Goal: Task Accomplishment & Management: Use online tool/utility

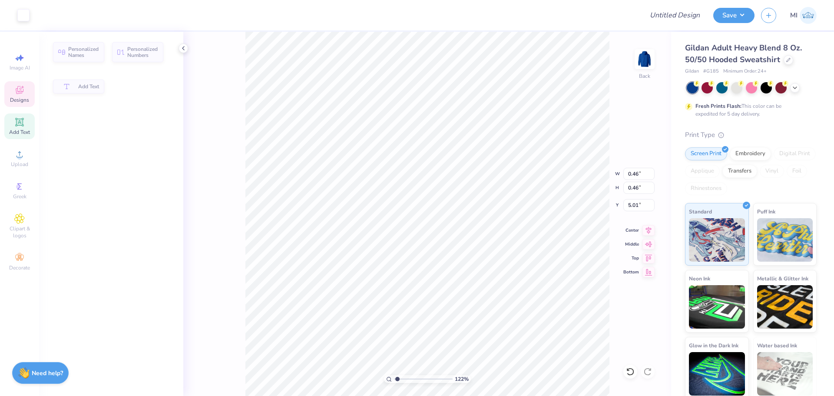
type input "1.22152498603933"
type input "0.46"
type input "5.01"
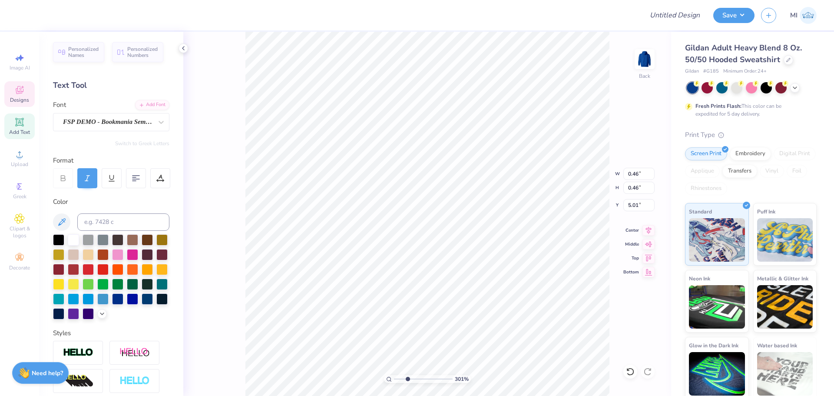
type input "3.00581987268405"
type input "0.61"
type input "0.63"
type input "4.33"
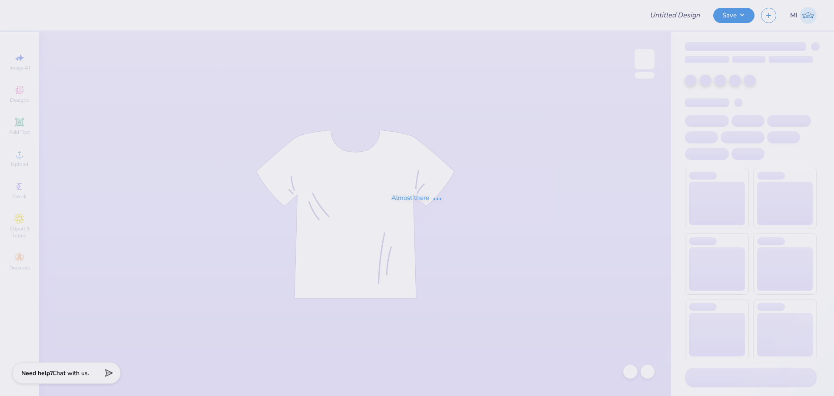
type input "heart"
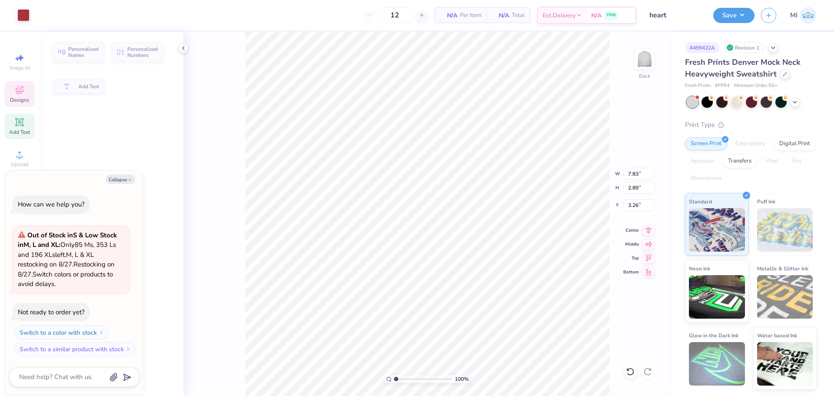
type textarea "x"
type input "7.83"
type input "2.89"
type input "3.26"
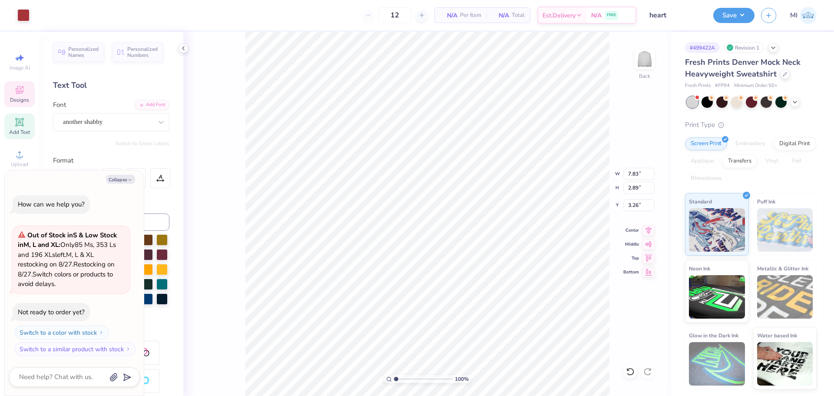
scroll to position [7, 2]
type textarea "x"
type textarea "T"
type textarea "x"
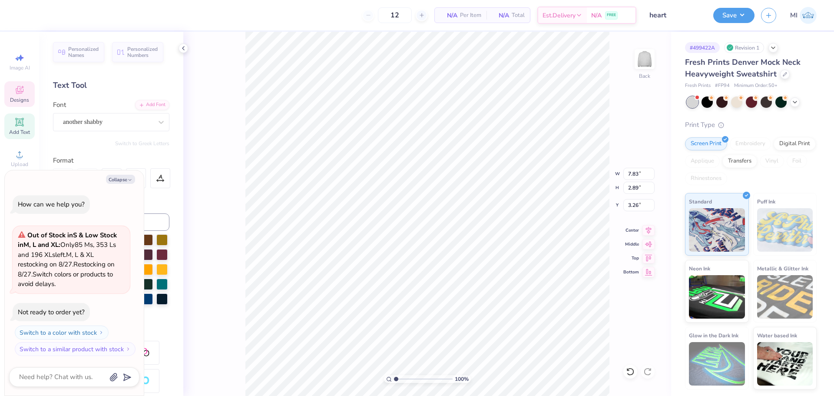
type textarea "Tr"
type textarea "x"
type textarea "Tri"
type textarea "x"
type textarea "Tri"
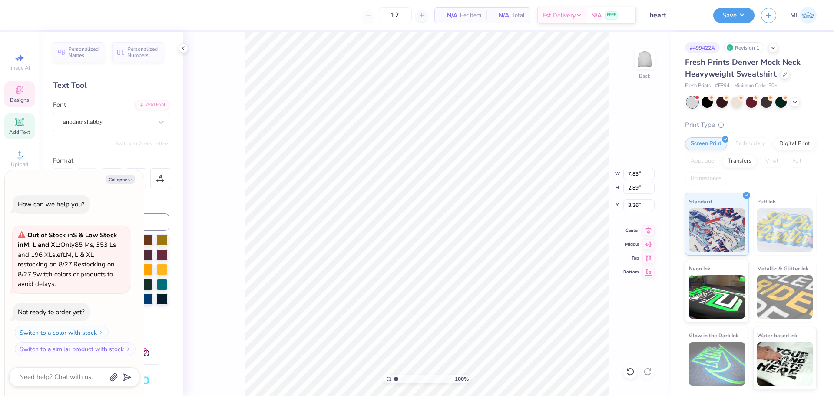
type textarea "x"
type textarea "Tri D"
type textarea "x"
type textarea "Tri Del"
type textarea "x"
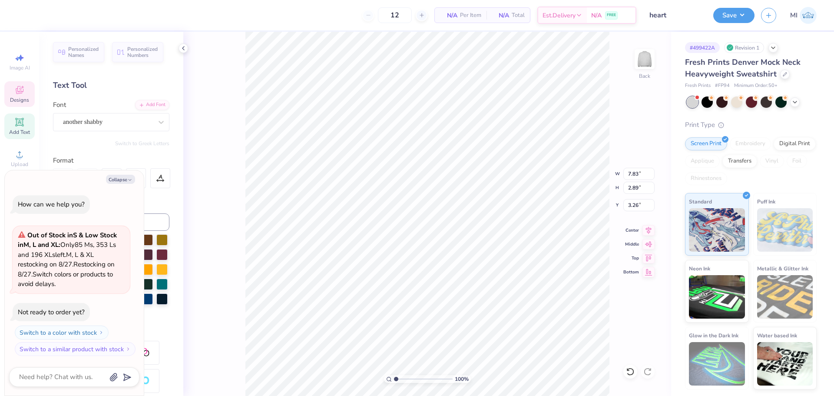
type textarea "Tri Delta"
type textarea "x"
type input "2.46071092039642"
type textarea "x"
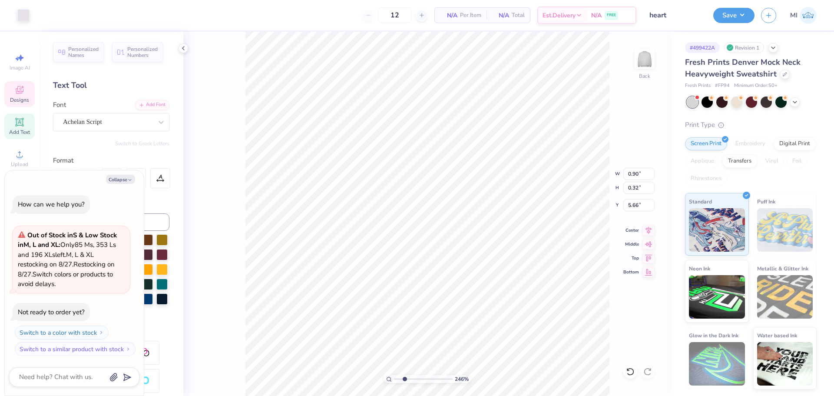
type input "2.46071092039642"
type textarea "x"
type input "2.46071092039642"
type textarea "x"
type input "5.62"
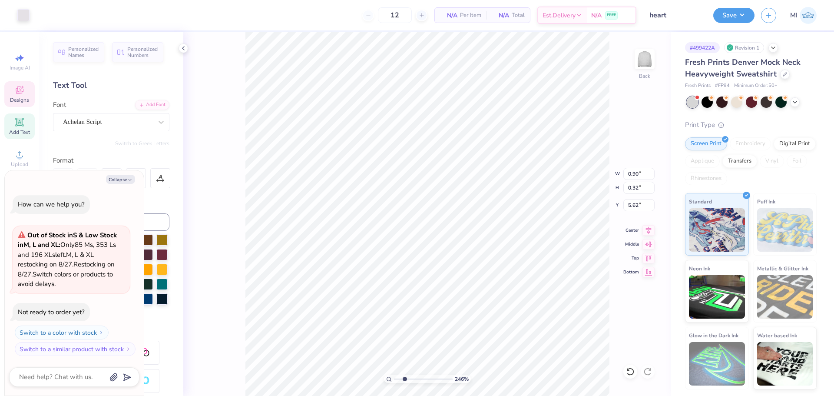
scroll to position [7, 1]
type input "2.46071092039642"
type textarea "x"
type textarea "189"
type input "2.46071092039642"
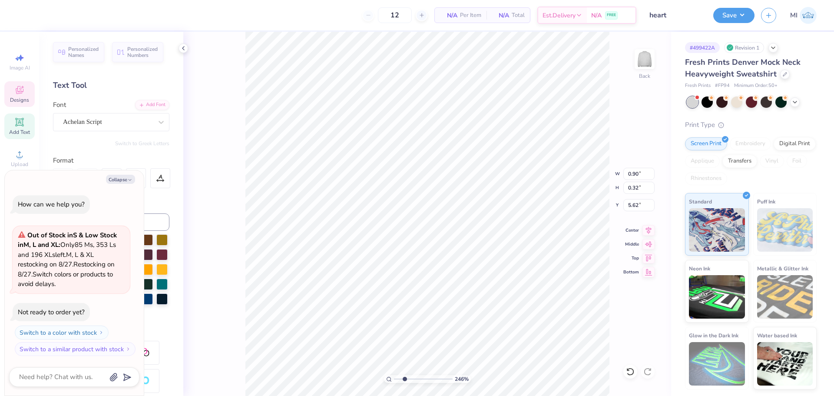
type textarea "x"
type textarea "18"
type input "2.46071092039642"
type textarea "x"
type textarea "188"
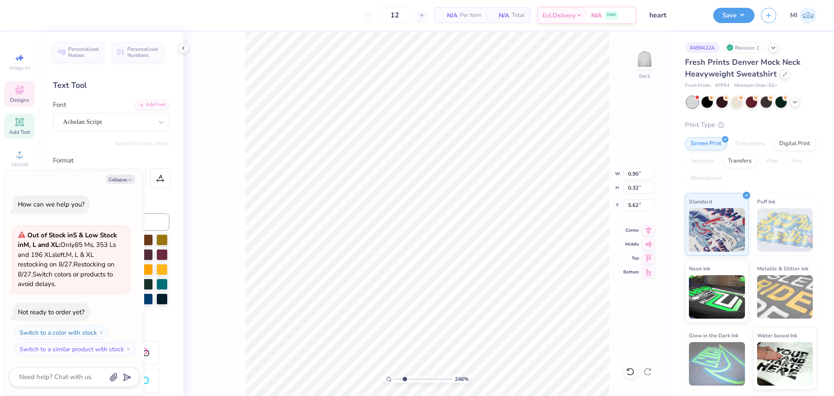
type input "2.46071092039642"
type textarea "x"
type textarea "1888"
type input "2.46071092039642"
type textarea "x"
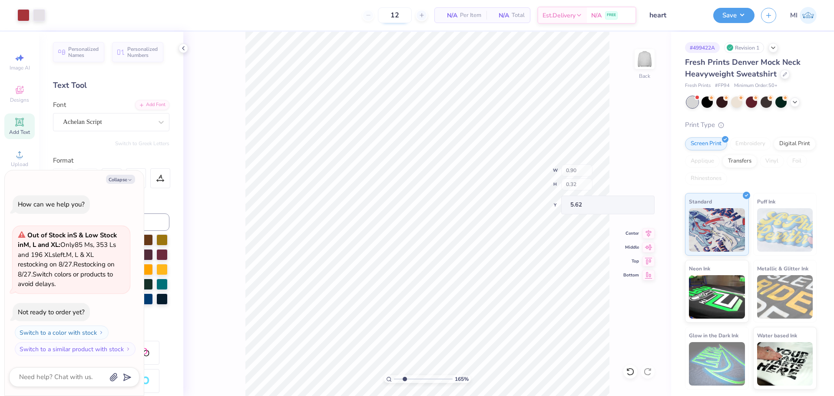
type input "1.64913377760655"
type textarea "x"
type input "1.22152498603932"
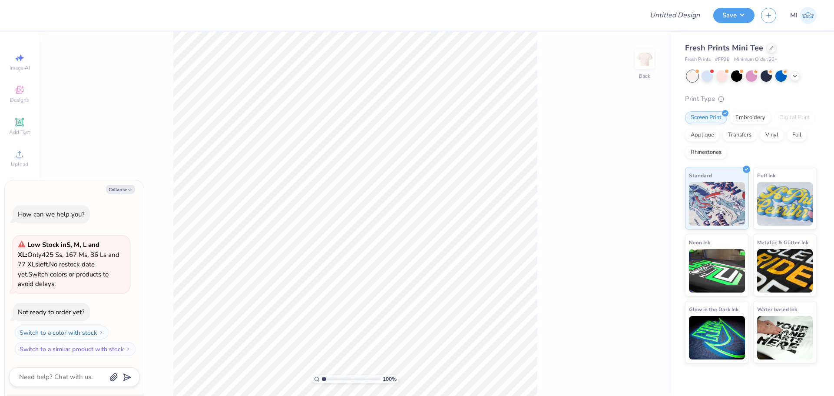
type textarea "x"
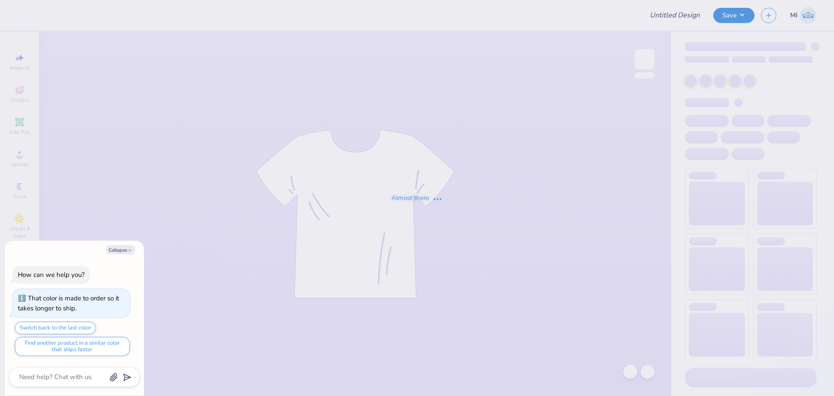
type textarea "x"
type input "axo dads weekend"
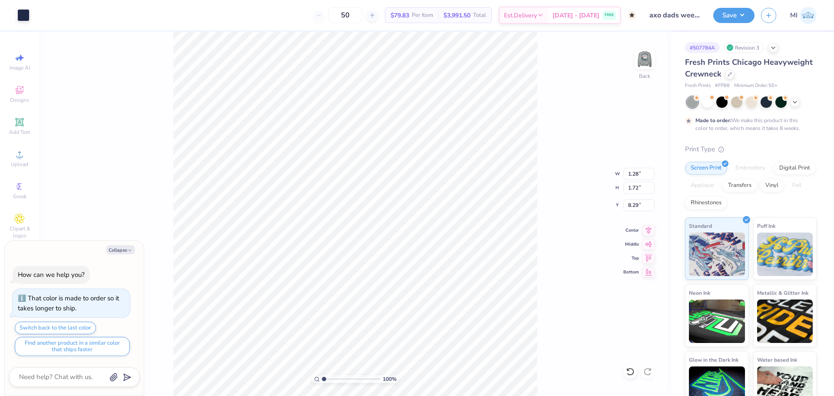
type textarea "x"
type input "1.10"
type input "1.54"
type input "8.37"
type textarea "x"
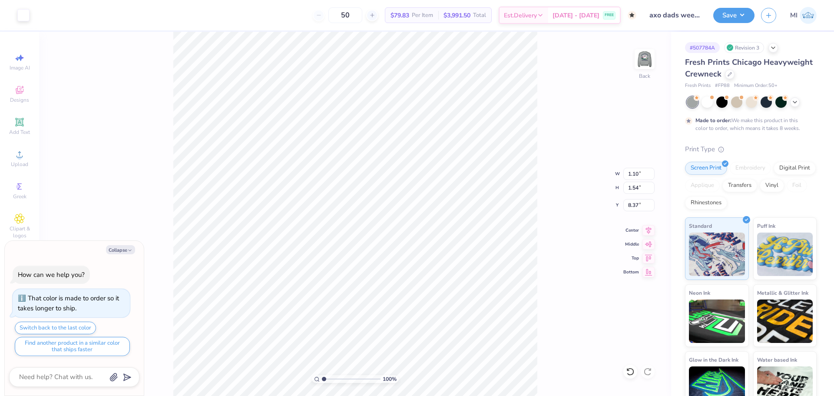
type input "1.28"
type input "1.72"
type input "8.29"
type textarea "x"
type input "11.36"
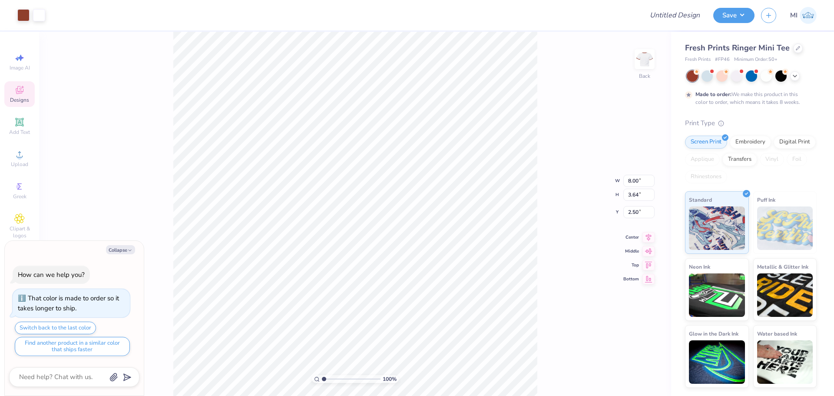
type textarea "x"
type input "4.48505384214065"
type input "2.36"
type input "1.17"
type input "4.72"
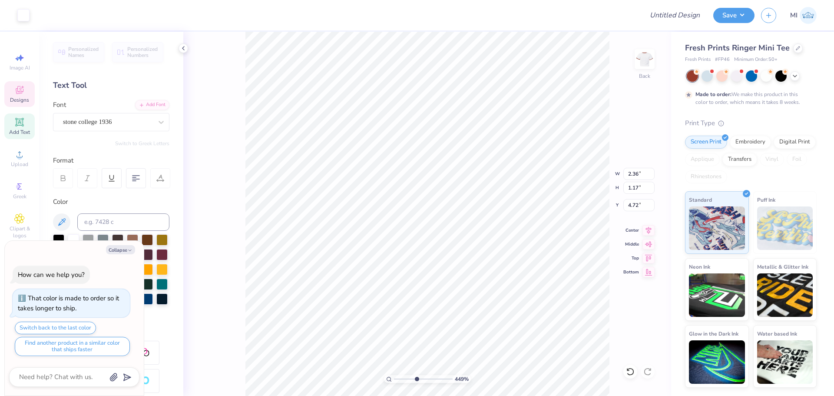
type textarea "x"
type input "4.48505384214065"
type textarea "x"
type input "4.48505384214065"
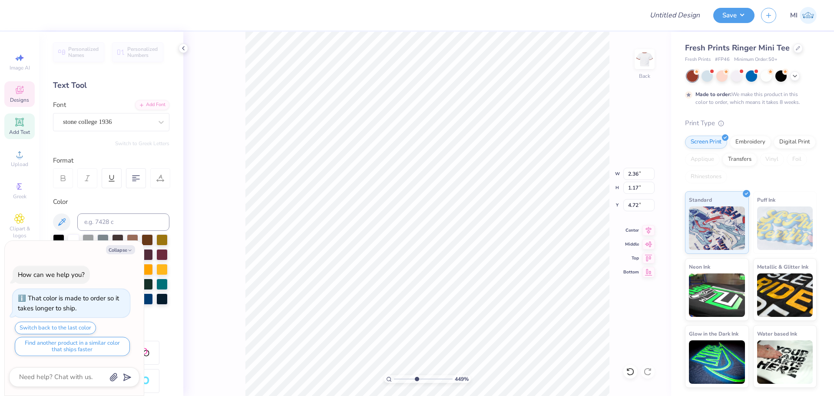
type textarea "x"
type input "4.48505384214065"
type textarea "BIg S"
type textarea "x"
type input "4.48505384214065"
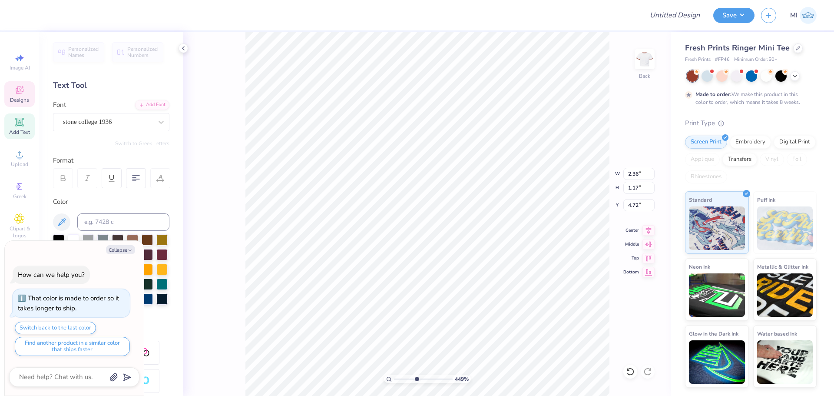
type textarea "BIg Senio"
type textarea "x"
type input "4.48505384214065"
type textarea "BIg Seniors"
type textarea "x"
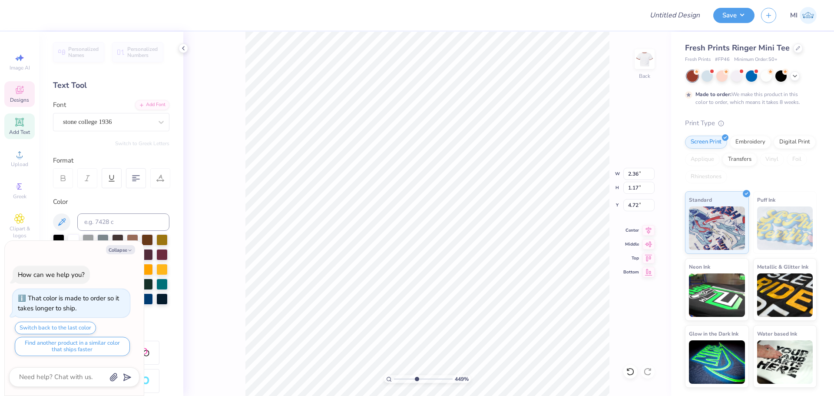
type input "4.48505384214065"
type textarea "BIg Seniors"
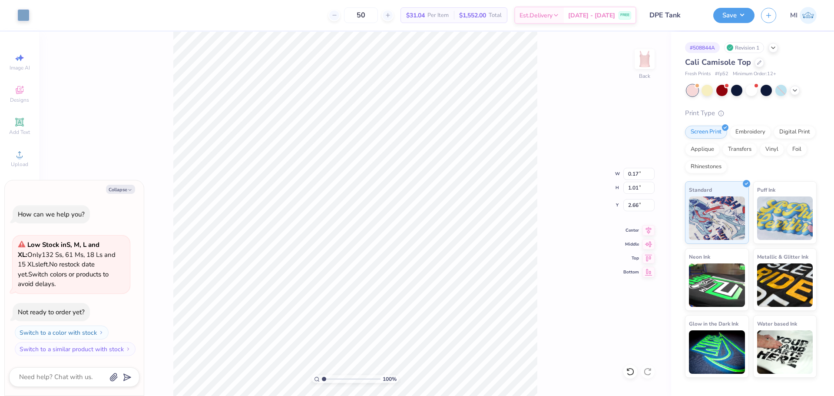
type textarea "x"
type input "4.60"
type input "2.00"
type input "2.57"
type textarea "x"
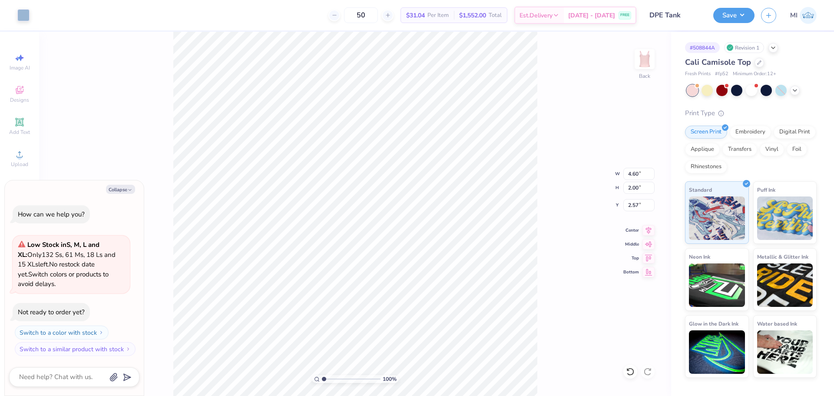
type input "0.17"
type input "1.01"
type input "2.66"
type textarea "x"
type input "4.41"
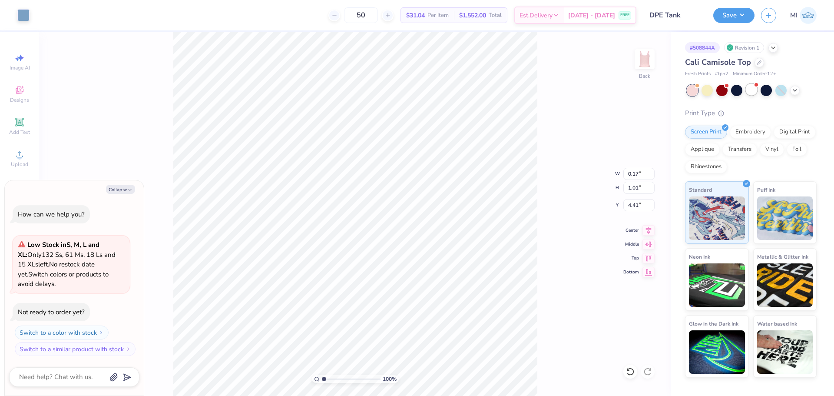
click at [752, 86] on div at bounding box center [751, 89] width 11 height 11
type textarea "x"
